Goal: Check status: Check status

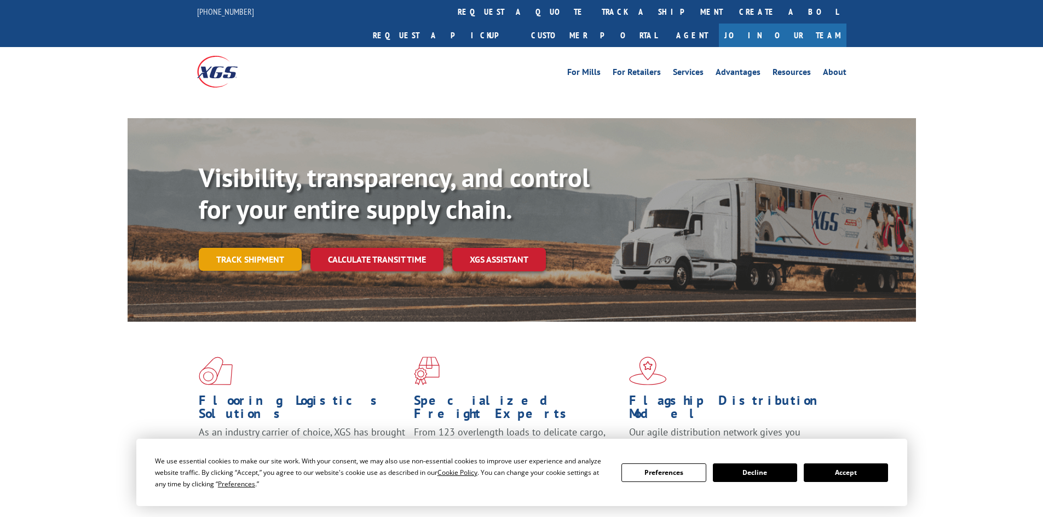
click at [281, 248] on link "Track shipment" at bounding box center [250, 259] width 103 height 23
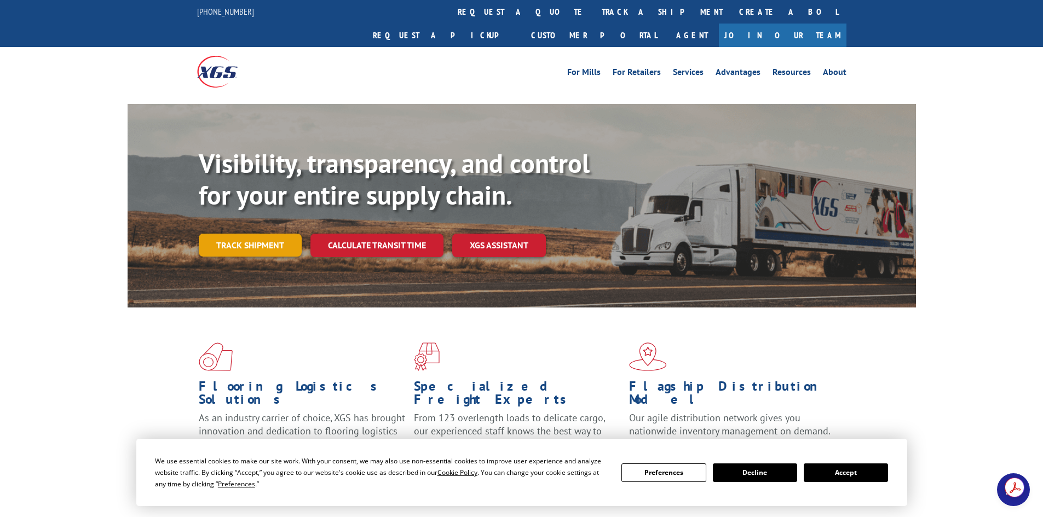
click at [278, 234] on link "Track shipment" at bounding box center [250, 245] width 103 height 23
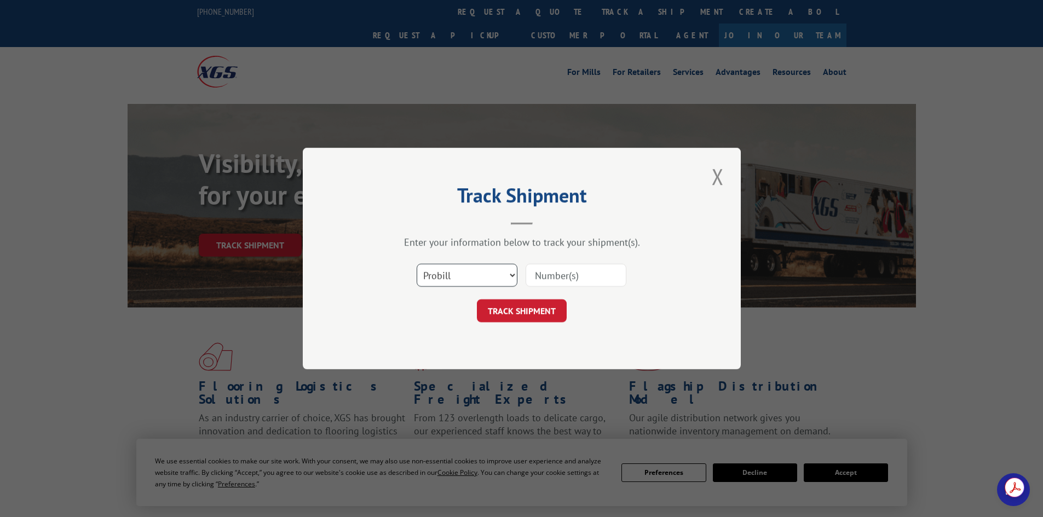
click at [515, 272] on select "Select category... Probill BOL PO" at bounding box center [467, 275] width 101 height 23
select select "bol"
click at [417, 264] on select "Select category... Probill BOL PO" at bounding box center [467, 275] width 101 height 23
click at [561, 272] on input at bounding box center [576, 275] width 101 height 23
paste input "2821411"
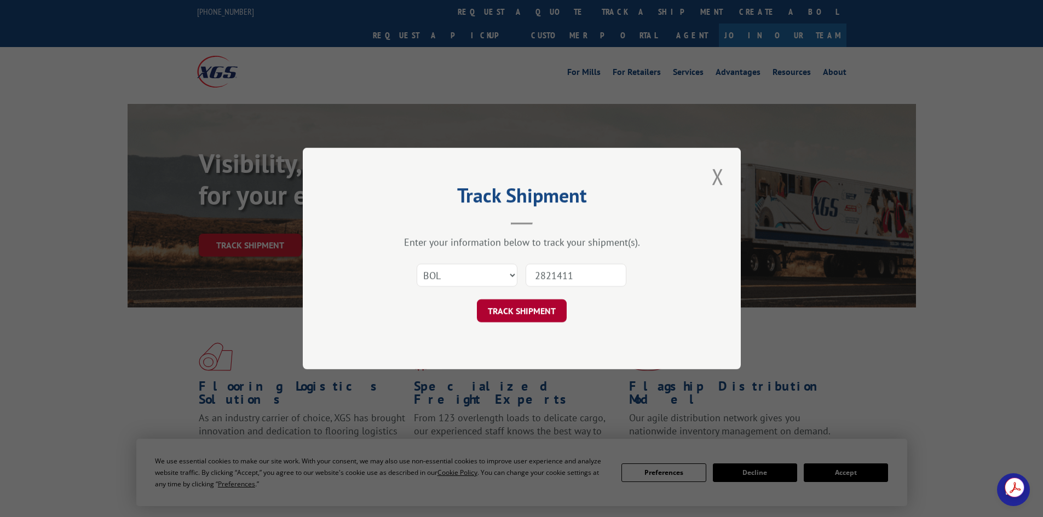
type input "2821411"
click at [525, 315] on button "TRACK SHIPMENT" at bounding box center [522, 310] width 90 height 23
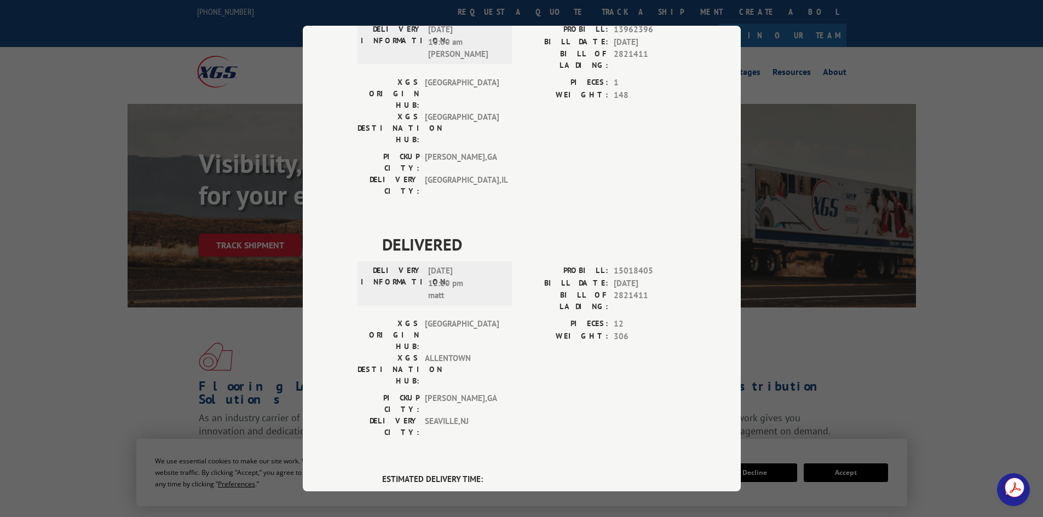
scroll to position [219, 0]
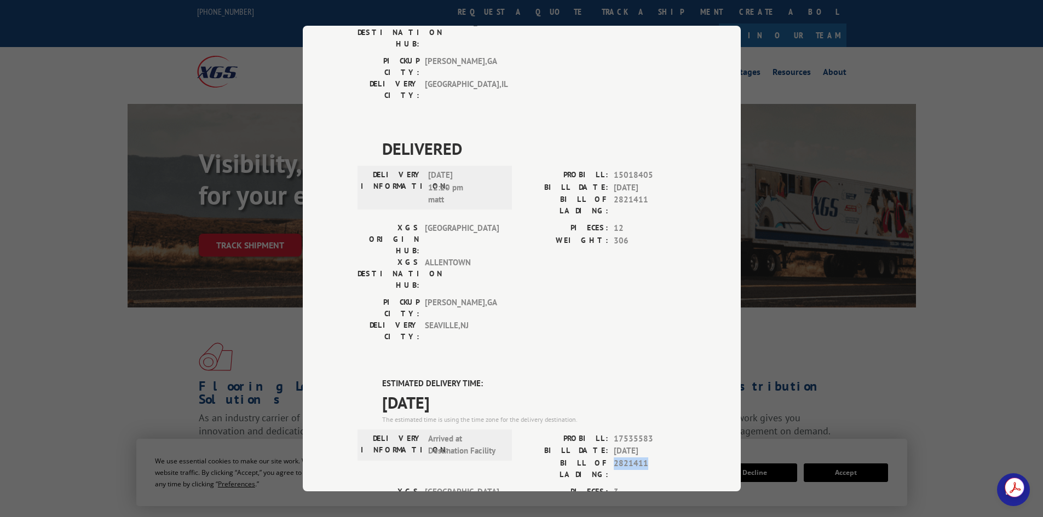
drag, startPoint x: 642, startPoint y: 336, endPoint x: 609, endPoint y: 343, distance: 33.6
click at [614, 458] on span "2821411" at bounding box center [650, 469] width 72 height 23
copy span "2821411"
